Goal: Task Accomplishment & Management: Complete application form

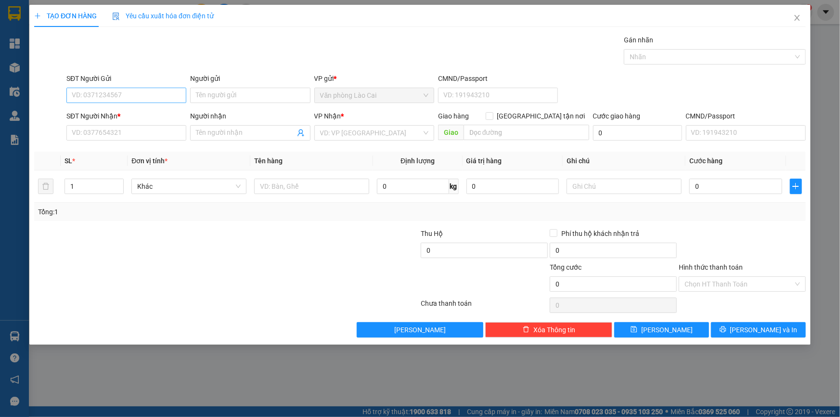
click at [103, 95] on input "SĐT Người Gửi" at bounding box center [126, 95] width 120 height 15
click at [80, 94] on input "SĐT Người Gửi" at bounding box center [126, 95] width 120 height 15
click at [118, 137] on input "SĐT Người Nhận *" at bounding box center [126, 132] width 120 height 15
click at [99, 151] on div "0865778997 - phương" at bounding box center [126, 152] width 108 height 11
type input "0865778997"
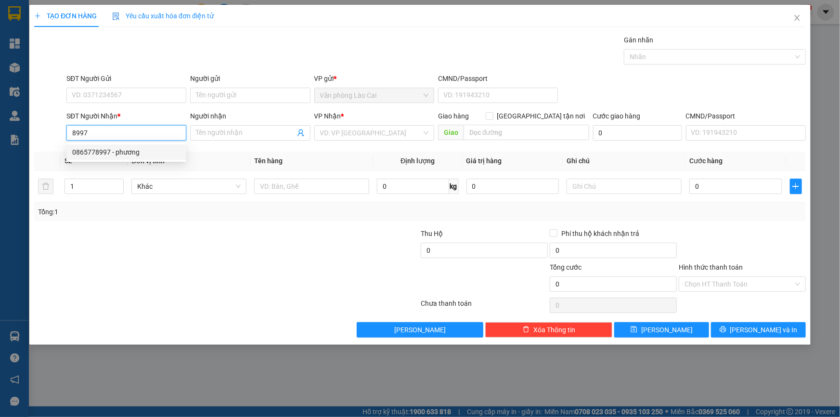
type input "phương"
type input "[GEOGRAPHIC_DATA][PERSON_NAME]"
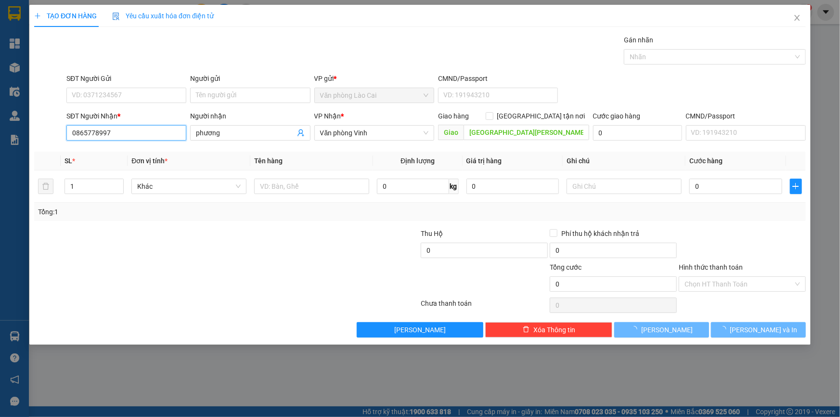
type input "1.000"
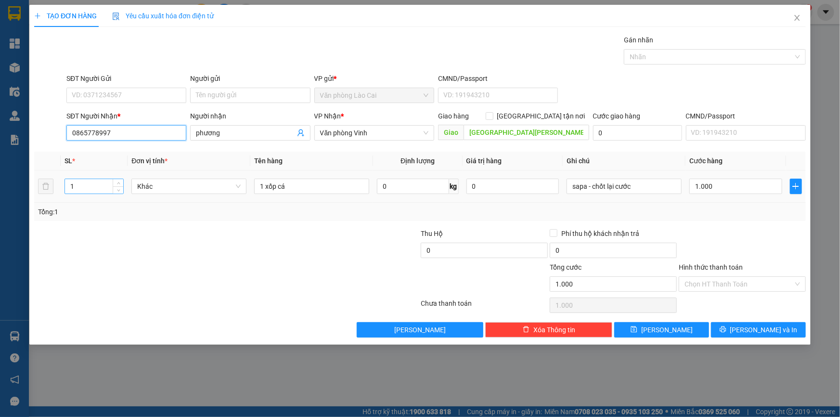
type input "0865778997"
click at [87, 188] on input "1" at bounding box center [94, 186] width 58 height 14
type input "4"
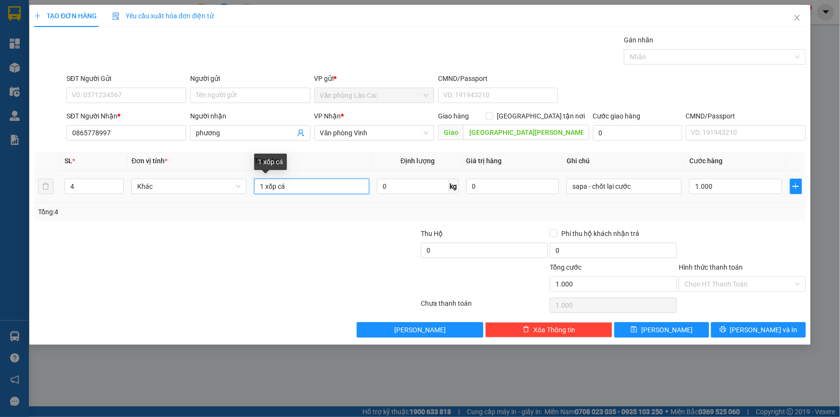
click at [265, 189] on input "1 xốp cá" at bounding box center [311, 186] width 115 height 15
type input "4 xốp cá"
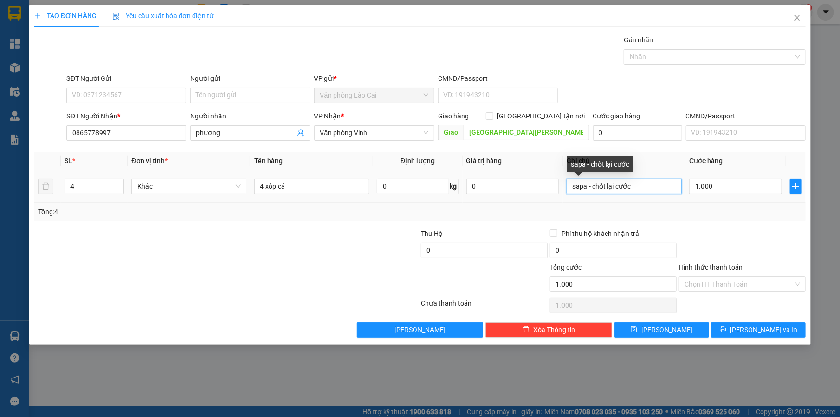
drag, startPoint x: 642, startPoint y: 183, endPoint x: 543, endPoint y: 183, distance: 98.7
click at [558, 178] on tr "4 Khác 4 xốp cá 0 kg 0 sapa - chốt lại cước 1.000" at bounding box center [420, 186] width 772 height 32
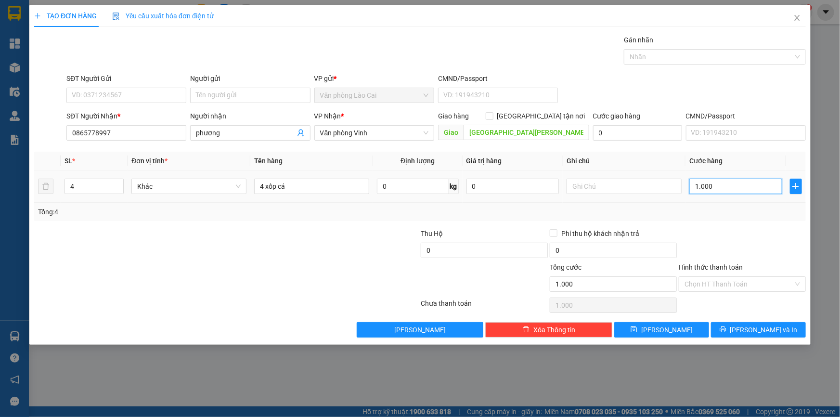
click at [722, 187] on input "1.000" at bounding box center [735, 186] width 93 height 15
type input "0"
drag, startPoint x: 724, startPoint y: 186, endPoint x: 688, endPoint y: 193, distance: 36.4
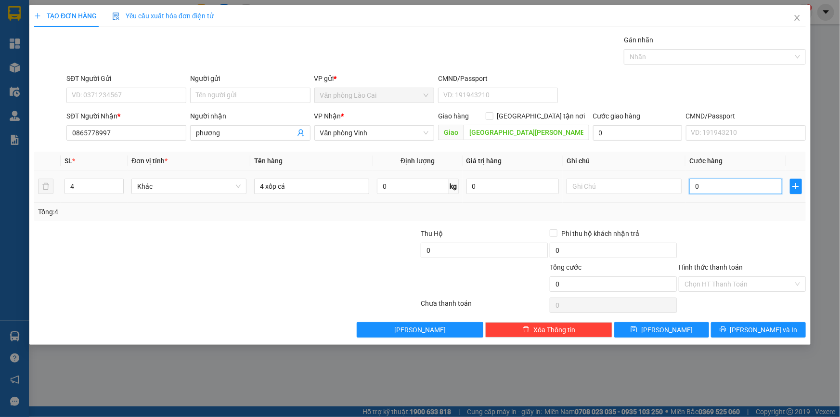
click at [688, 193] on td "0" at bounding box center [735, 186] width 101 height 32
type input "5"
type input "55"
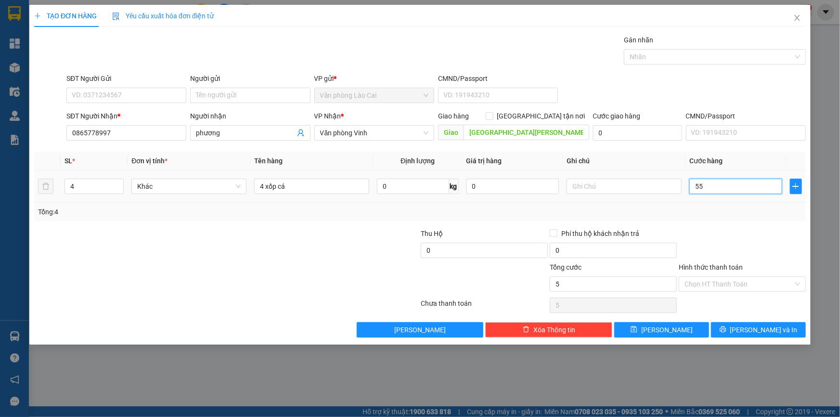
type input "55"
type input "550"
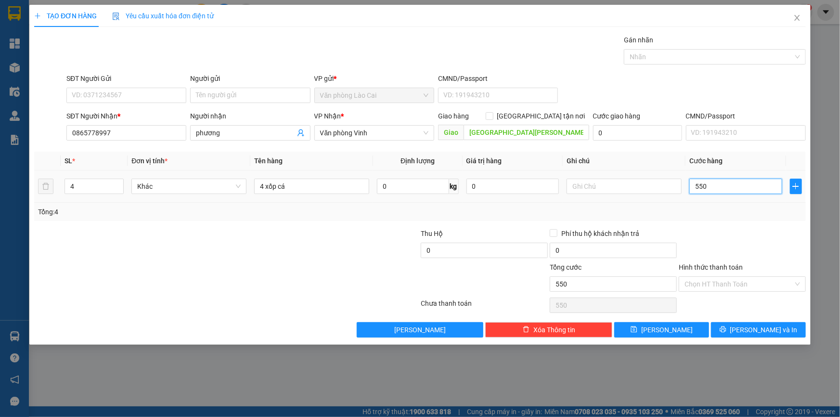
type input "5.500"
type input "55.000"
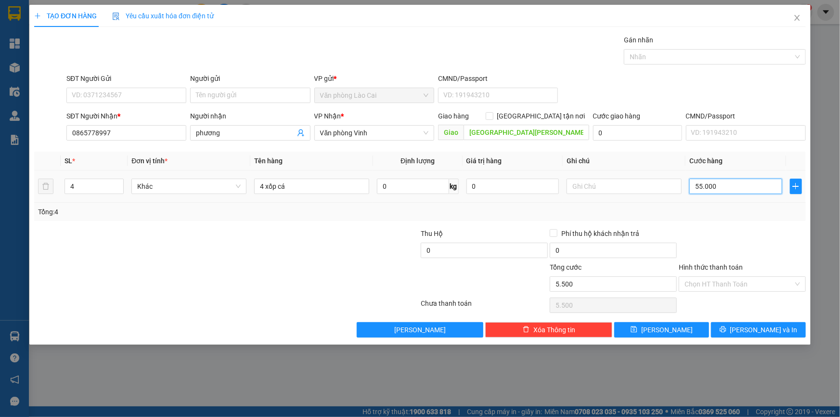
type input "55.000"
type input "550.000"
click at [679, 326] on button "[PERSON_NAME]" at bounding box center [661, 329] width 95 height 15
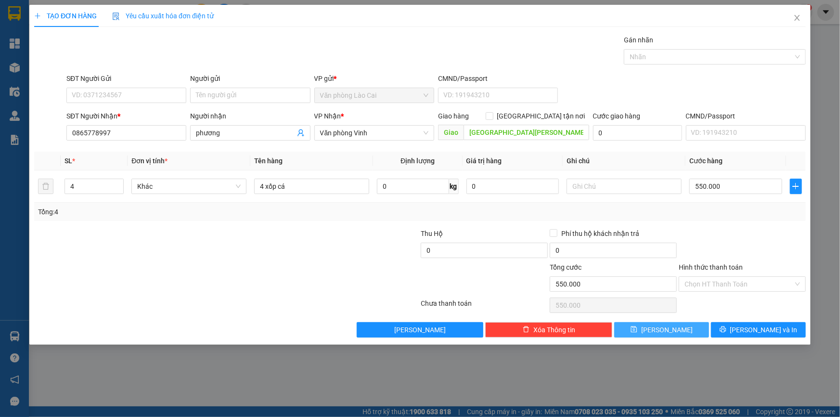
type input "0"
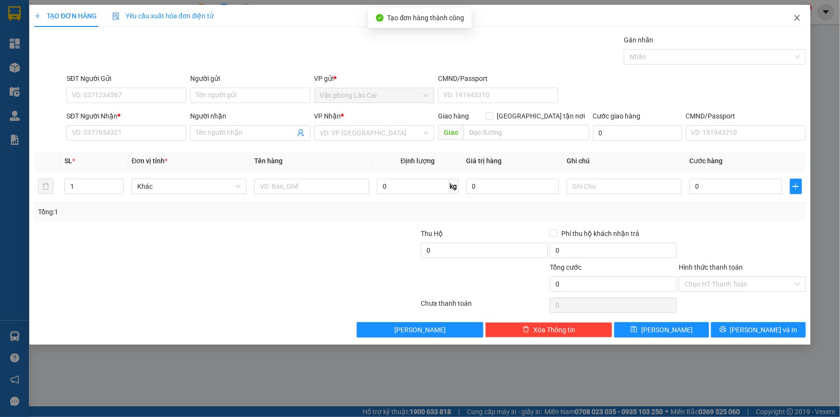
click at [794, 16] on span "Close" at bounding box center [797, 18] width 27 height 27
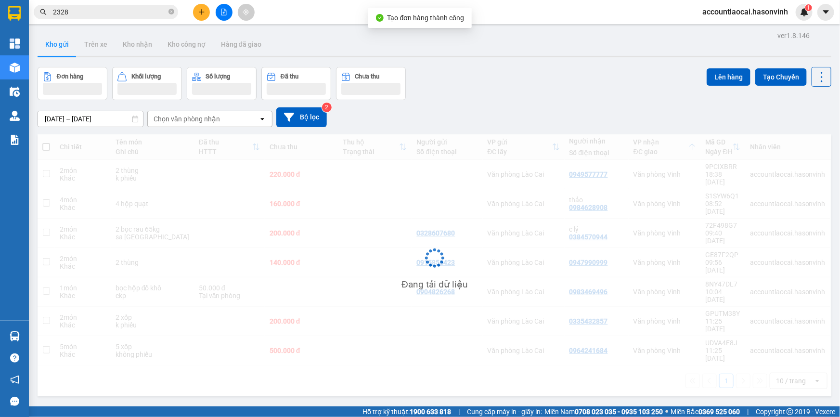
click at [797, 18] on div "accountlaocai.hasonvinh 1" at bounding box center [754, 12] width 118 height 17
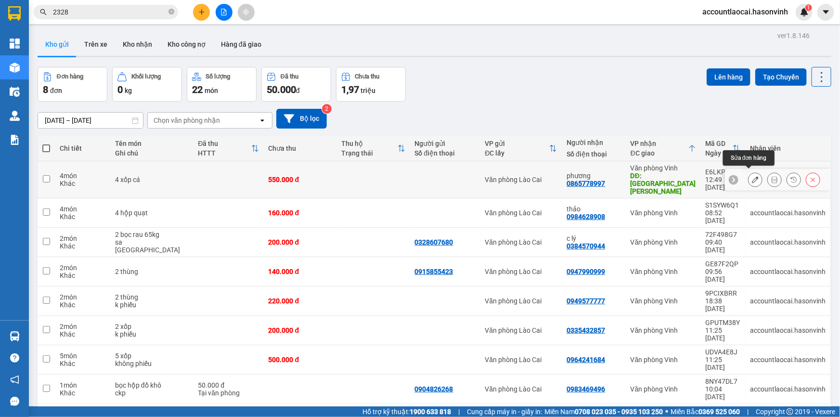
click at [752, 177] on icon at bounding box center [755, 179] width 7 height 7
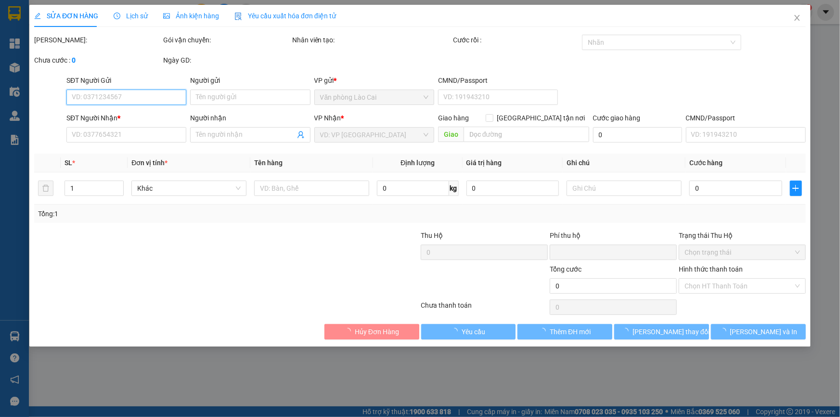
type input "0865778997"
type input "phương"
type input "[GEOGRAPHIC_DATA][PERSON_NAME]"
type input "0"
type input "550.000"
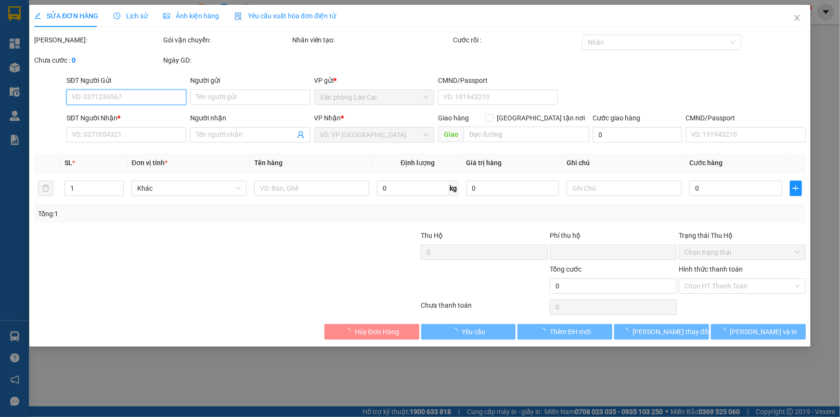
type input "550.000"
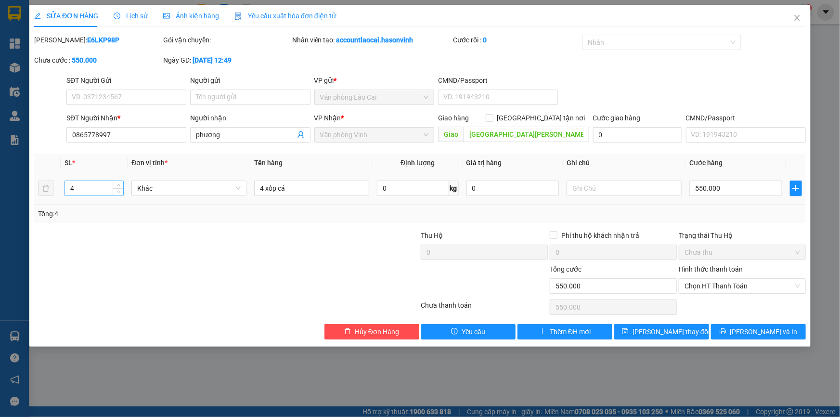
click at [82, 186] on input "4" at bounding box center [94, 188] width 58 height 14
type input "2"
click at [260, 190] on input "4 xốp cá" at bounding box center [311, 188] width 115 height 15
click at [264, 189] on input "4 xốp cá" at bounding box center [311, 188] width 115 height 15
type input "2 xốp cá"
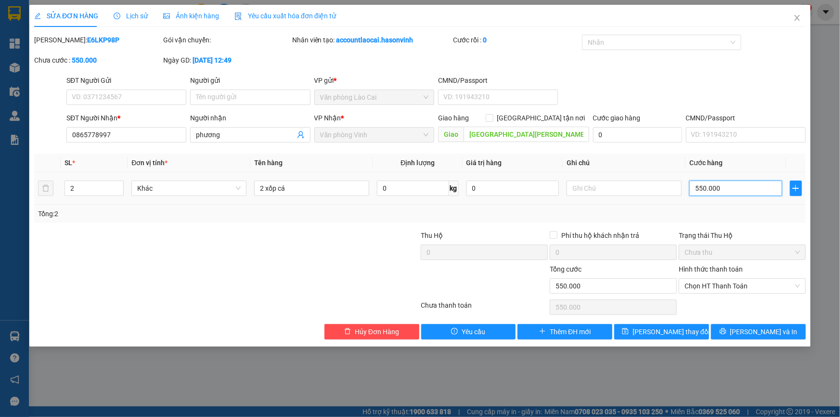
click at [734, 184] on input "550.000" at bounding box center [735, 188] width 93 height 15
type input "3"
type input "30"
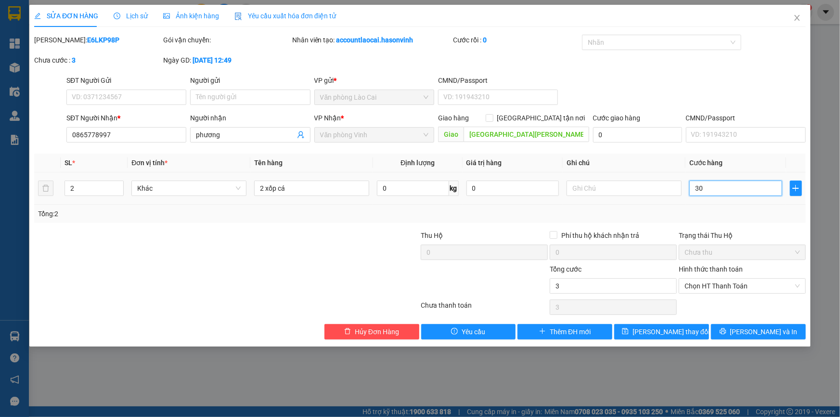
type input "30"
type input "300"
type input "3.000"
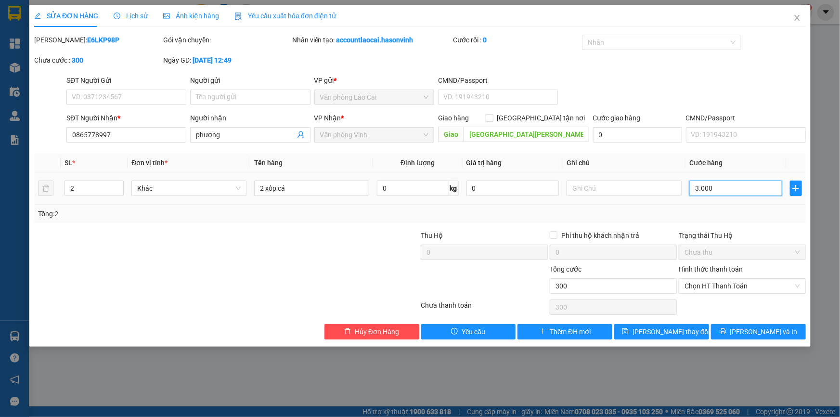
type input "3.000"
type input "30.000"
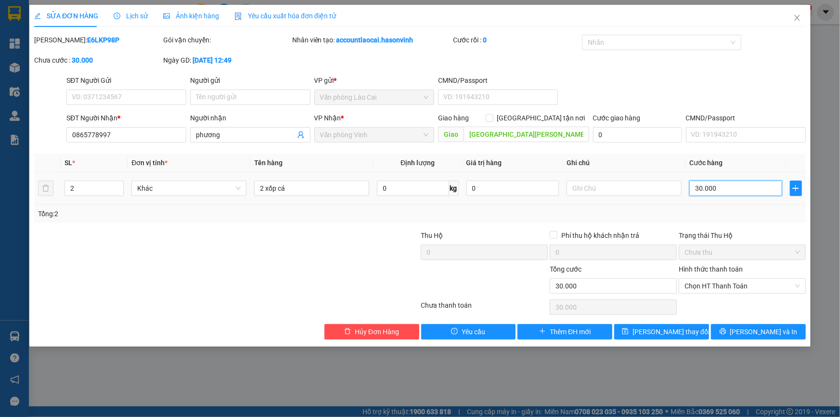
type input "300.000"
click at [683, 332] on span "[PERSON_NAME] thay đổi" at bounding box center [670, 331] width 77 height 11
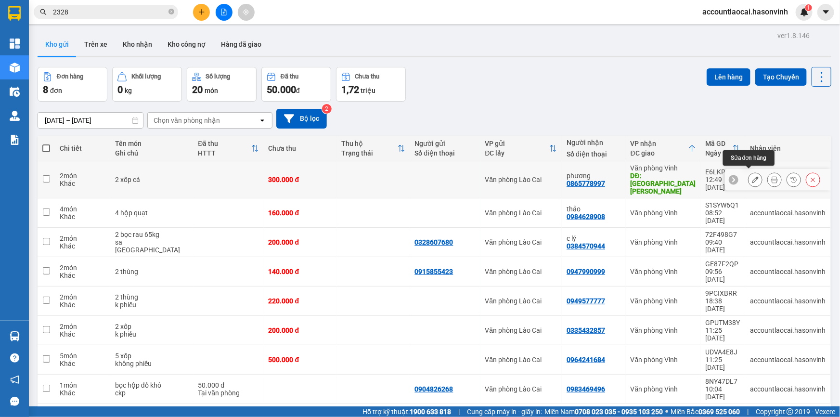
click at [752, 176] on icon at bounding box center [755, 179] width 7 height 7
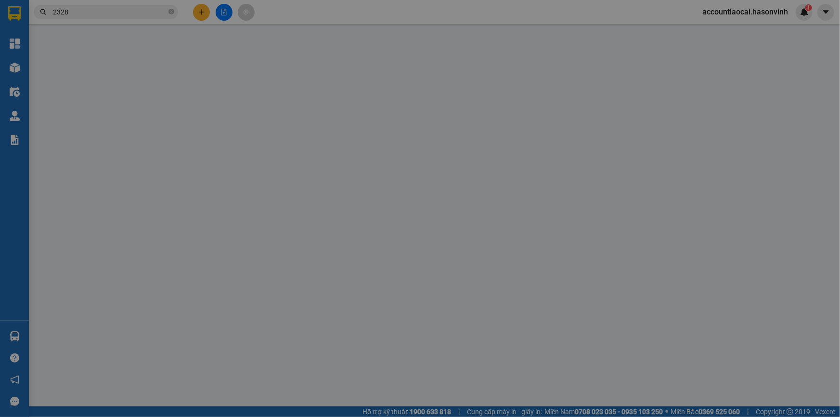
type input "0865778997"
type input "phương"
type input "[GEOGRAPHIC_DATA][PERSON_NAME]"
type input "0"
type input "300.000"
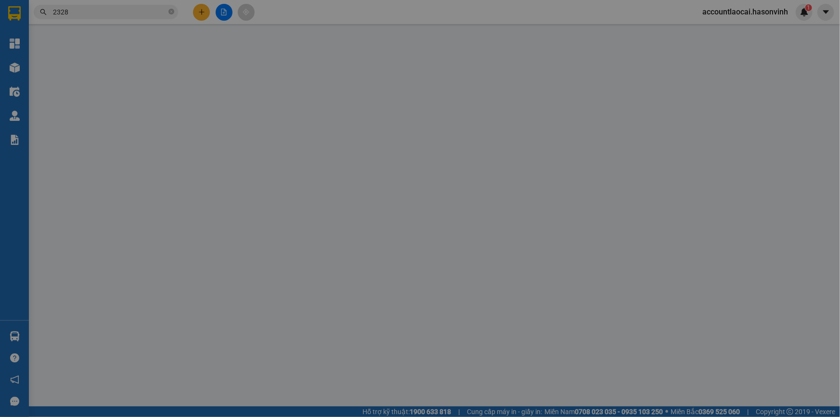
type input "300.000"
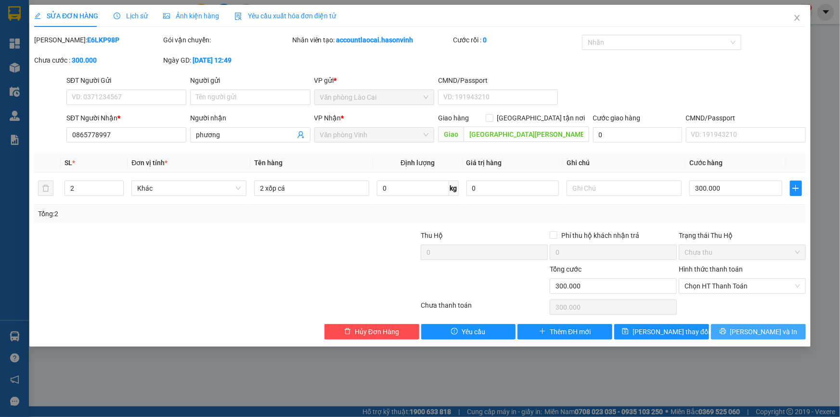
click at [726, 334] on icon "printer" at bounding box center [723, 331] width 7 height 7
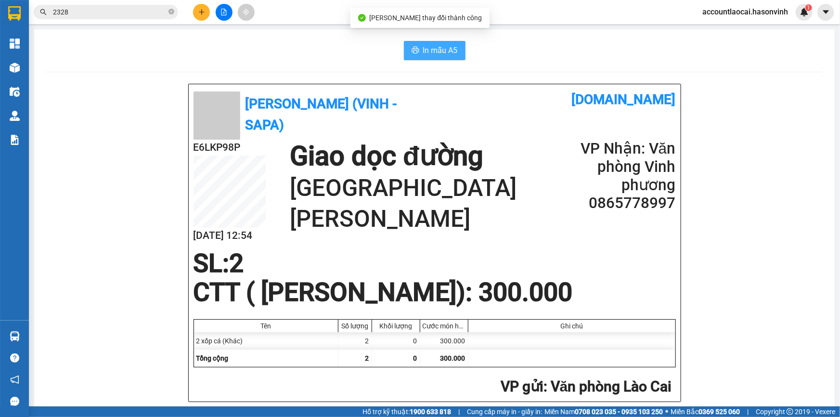
click at [437, 48] on span "In mẫu A5" at bounding box center [440, 50] width 35 height 12
click at [198, 11] on icon "plus" at bounding box center [201, 12] width 7 height 7
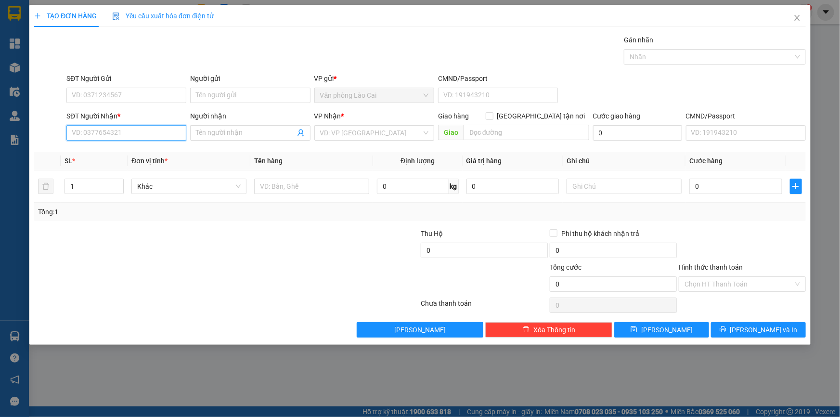
click at [101, 138] on input "SĐT Người Nhận *" at bounding box center [126, 132] width 120 height 15
click at [93, 130] on input "8997" at bounding box center [126, 132] width 120 height 15
click at [116, 155] on div "0865778997 - phương" at bounding box center [126, 152] width 108 height 11
type input "0865778997"
type input "phương"
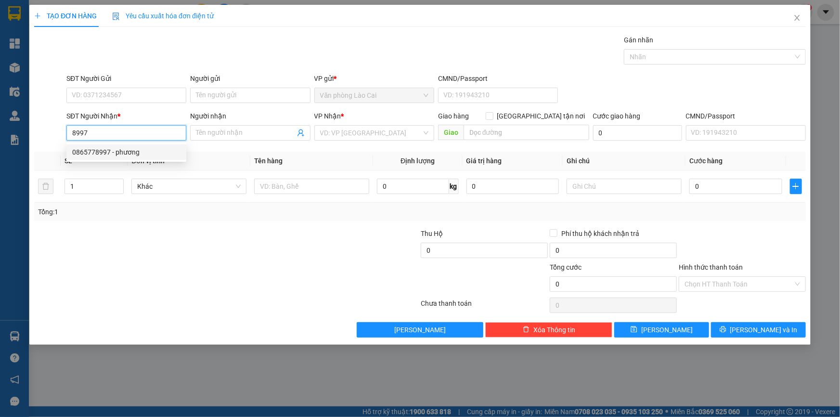
type input "[GEOGRAPHIC_DATA][PERSON_NAME]"
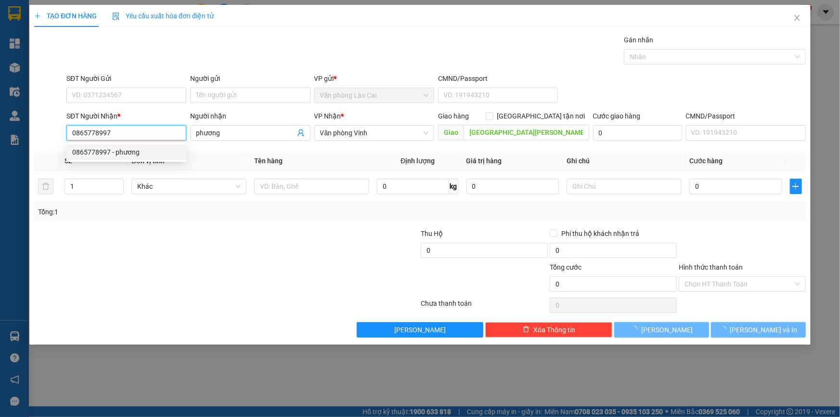
type input "300.000"
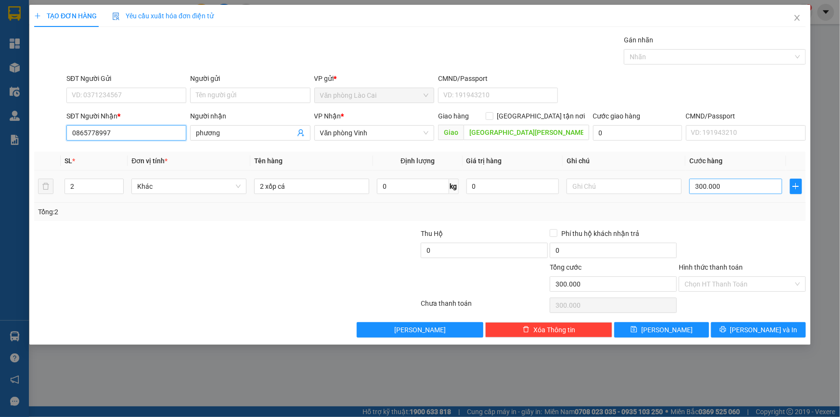
type input "0865778997"
click at [735, 189] on input "300.000" at bounding box center [735, 186] width 93 height 15
type input "0"
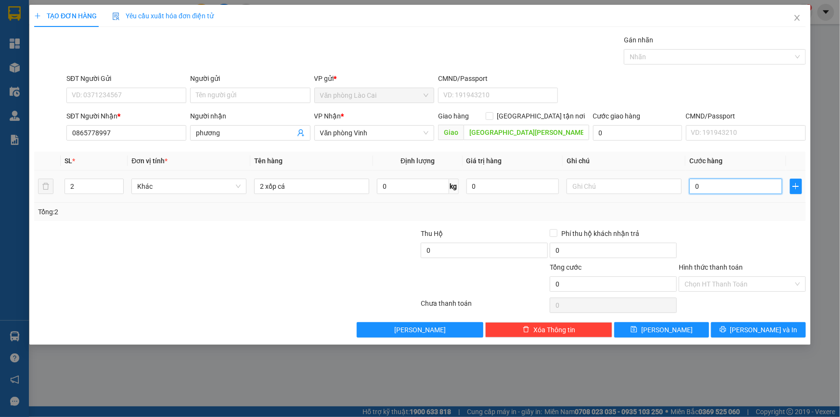
click at [726, 188] on input "0" at bounding box center [735, 186] width 93 height 15
drag, startPoint x: 706, startPoint y: 189, endPoint x: 679, endPoint y: 194, distance: 27.9
click at [679, 194] on tr "2 Khác 2 xốp cá 0 kg 0 0" at bounding box center [420, 186] width 772 height 32
type input "3"
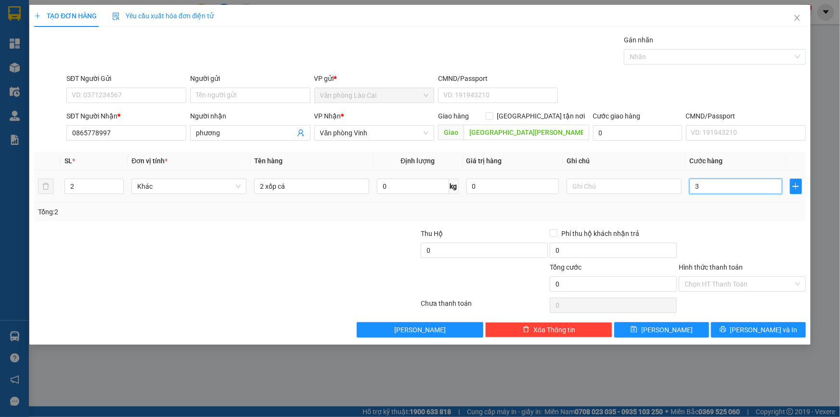
type input "3"
type input "30"
type input "300"
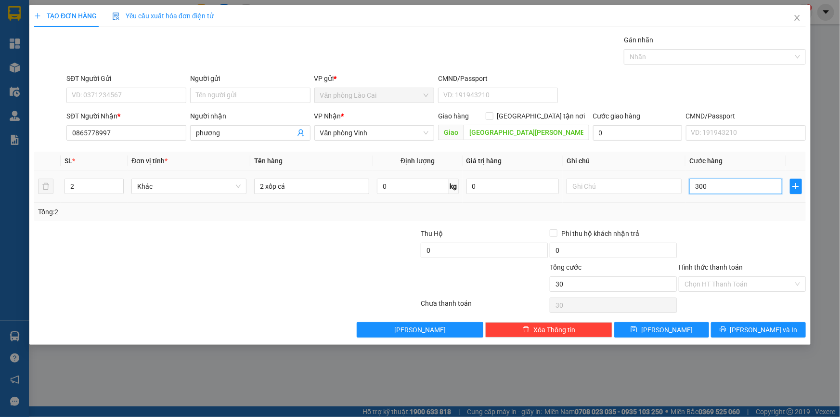
type input "300"
type input "3.000"
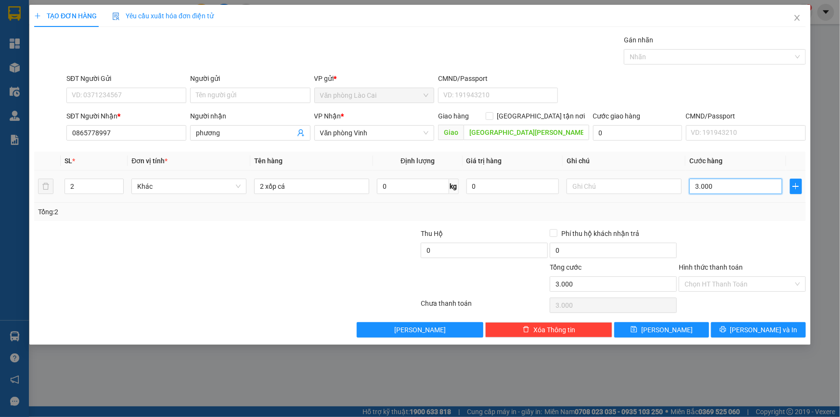
type input "30.000"
type input "300.000"
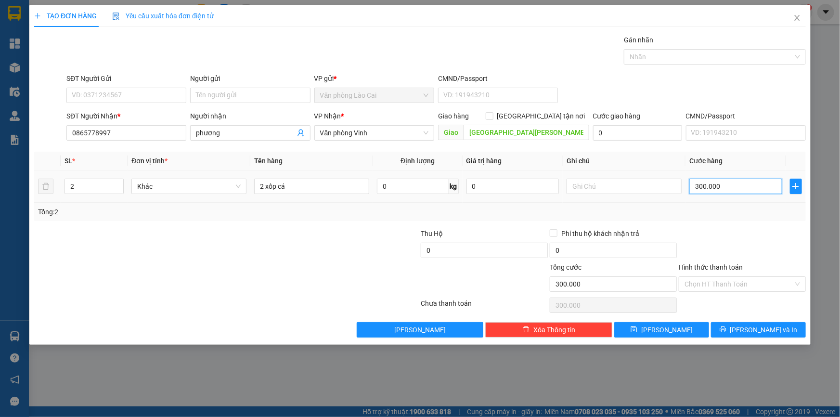
click at [732, 188] on input "300.000" at bounding box center [735, 186] width 93 height 15
drag, startPoint x: 732, startPoint y: 188, endPoint x: 677, endPoint y: 197, distance: 55.7
click at [677, 197] on tr "2 Khác 2 xốp cá 0 kg 0 300.000" at bounding box center [420, 186] width 772 height 32
type input "300.000"
click at [754, 328] on span "[PERSON_NAME] và In" at bounding box center [763, 329] width 67 height 11
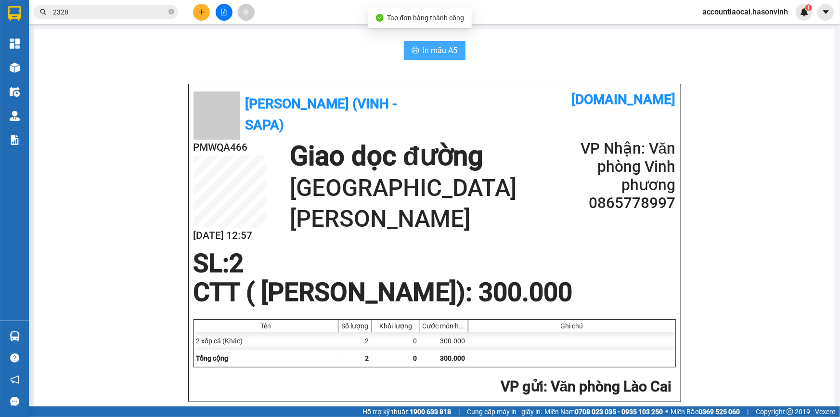
click at [418, 51] on button "In mẫu A5" at bounding box center [435, 50] width 62 height 19
